Goal: Transaction & Acquisition: Purchase product/service

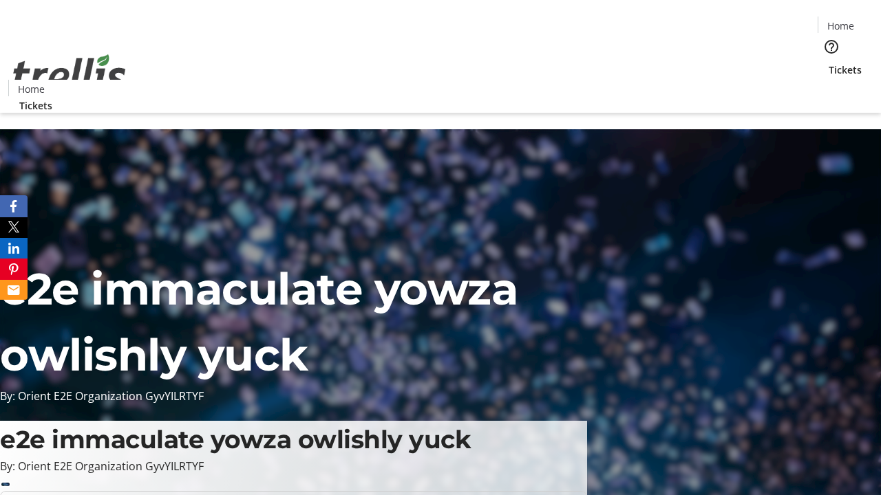
click at [829, 63] on span "Tickets" at bounding box center [845, 70] width 33 height 14
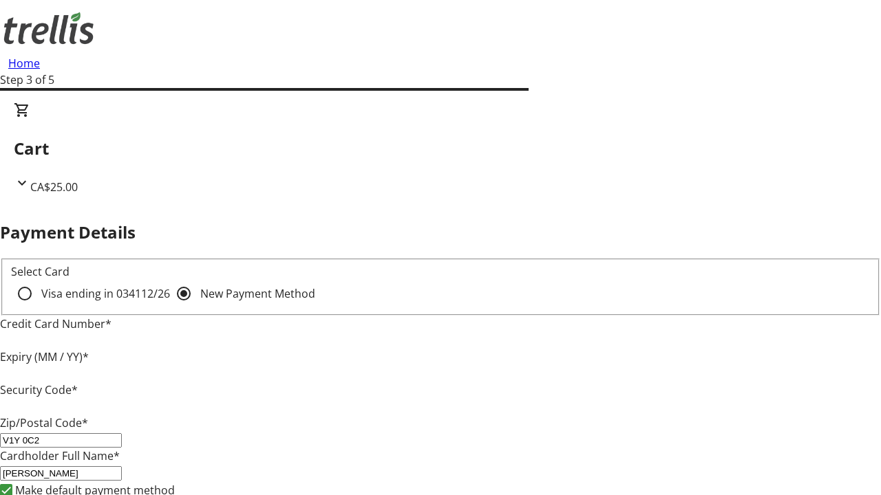
type input "V1Y 0C2"
